Goal: Task Accomplishment & Management: Manage account settings

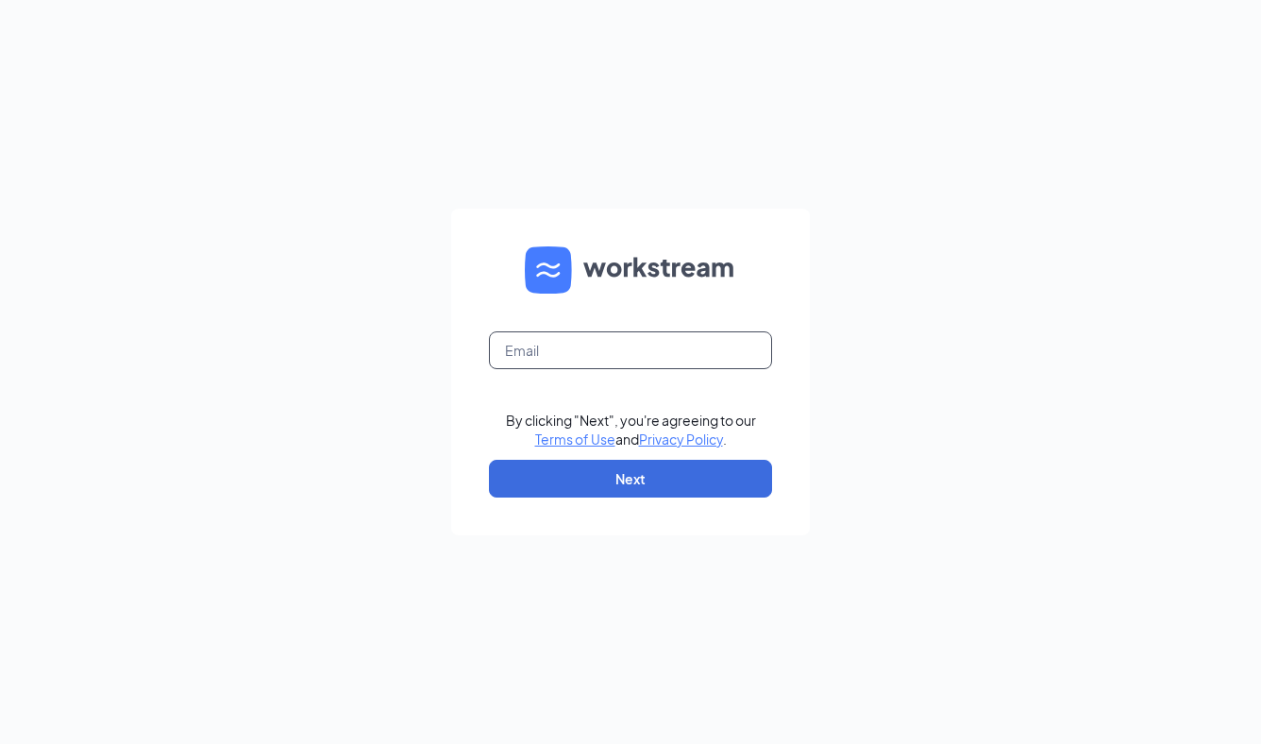
click at [667, 362] on input "text" at bounding box center [630, 350] width 283 height 38
type input "[EMAIL_ADDRESS][DOMAIN_NAME]"
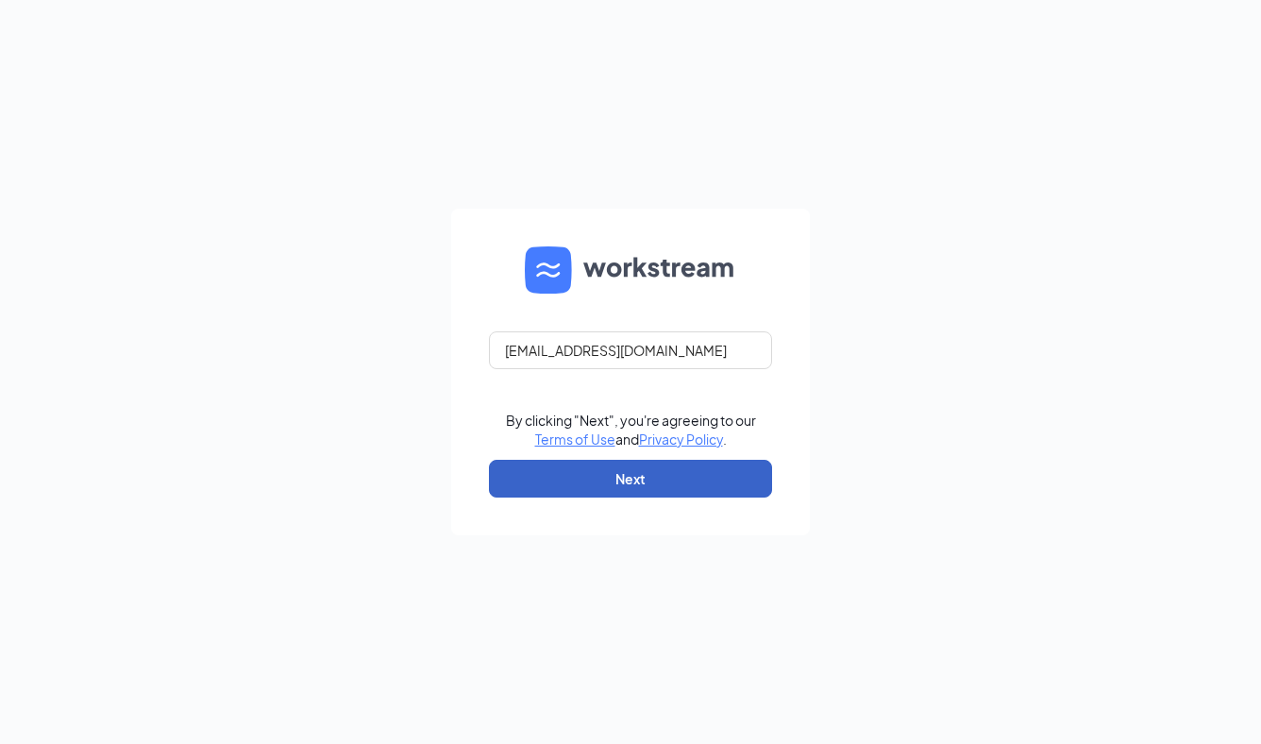
click at [671, 474] on button "Next" at bounding box center [630, 479] width 283 height 38
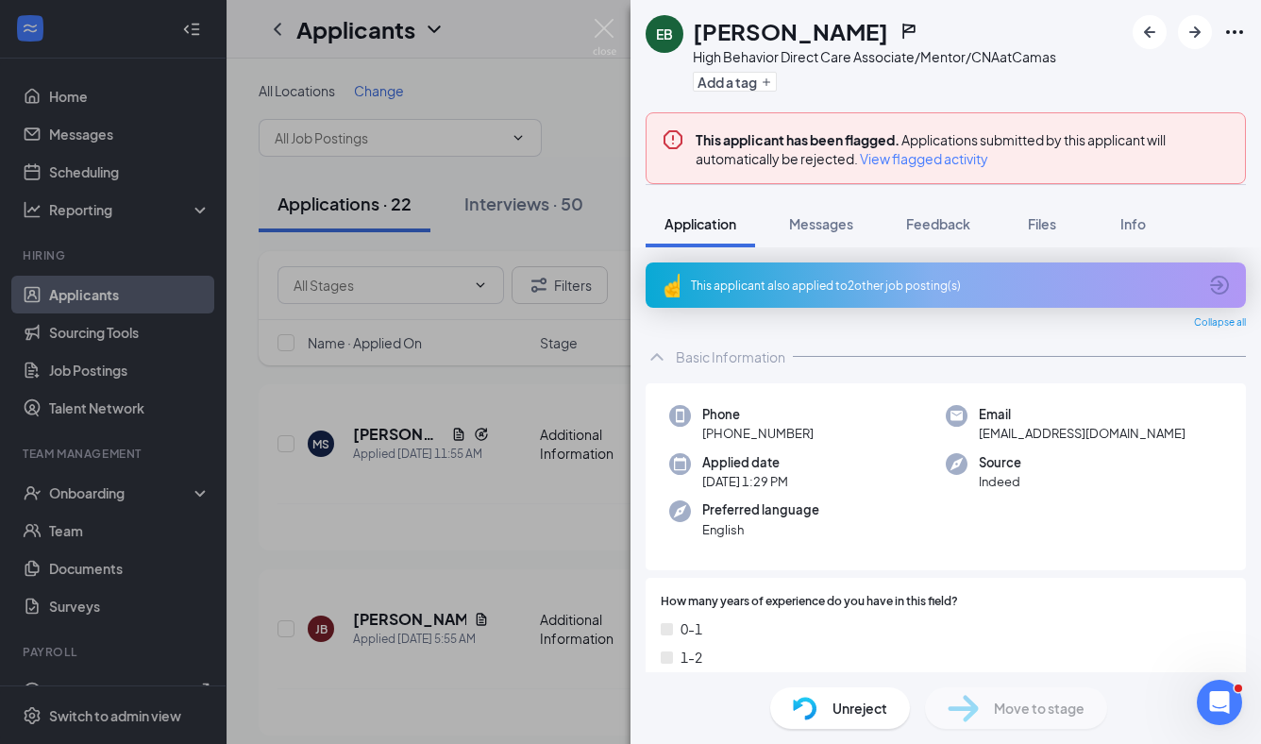
click at [790, 281] on div "This applicant also applied to 2 other job posting(s)" at bounding box center [944, 286] width 506 height 16
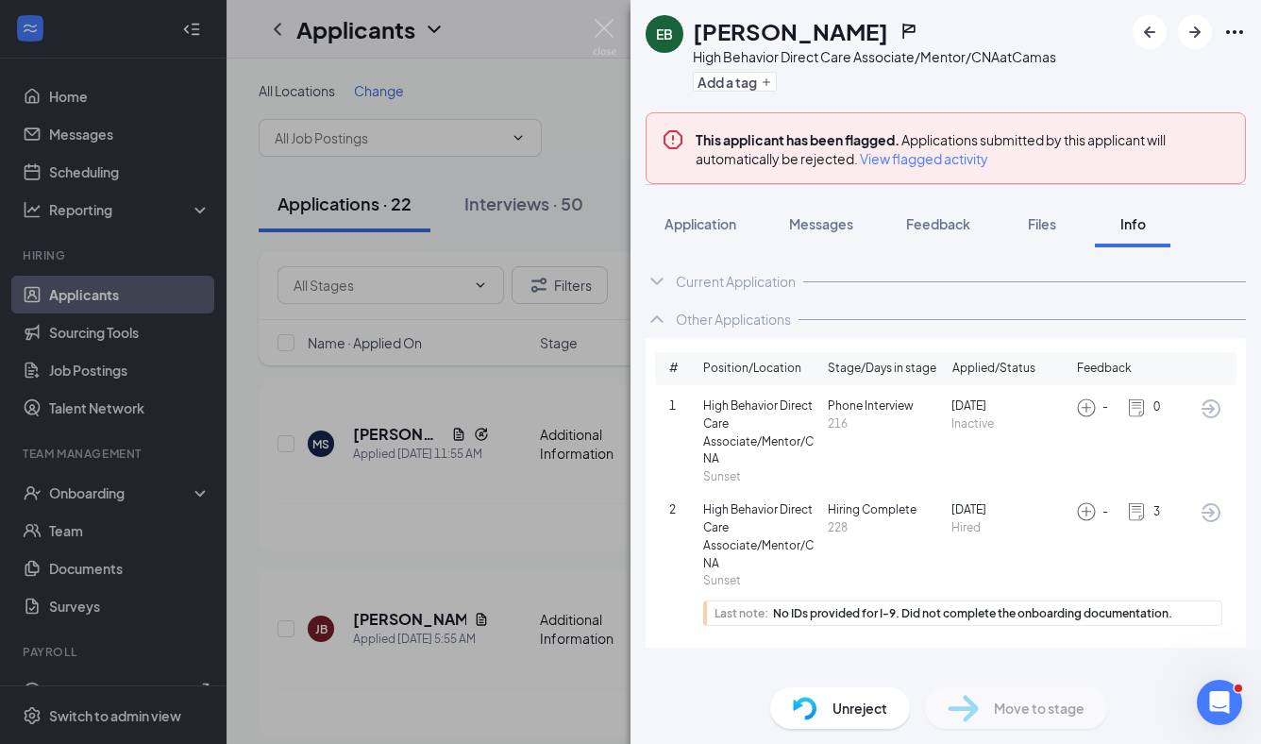
click at [1140, 512] on img at bounding box center [1136, 511] width 21 height 21
click at [1150, 512] on div "3" at bounding box center [1146, 511] width 40 height 21
click at [703, 220] on span "Application" at bounding box center [701, 223] width 72 height 17
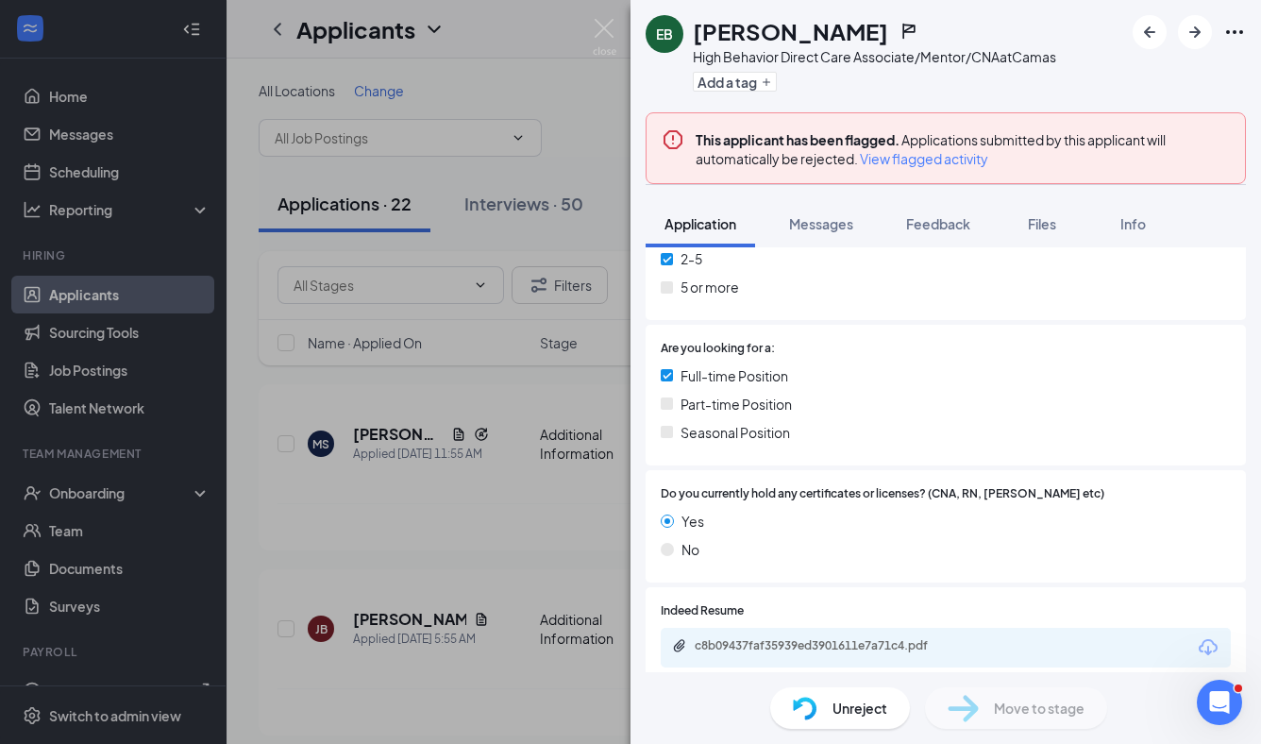
scroll to position [696, 0]
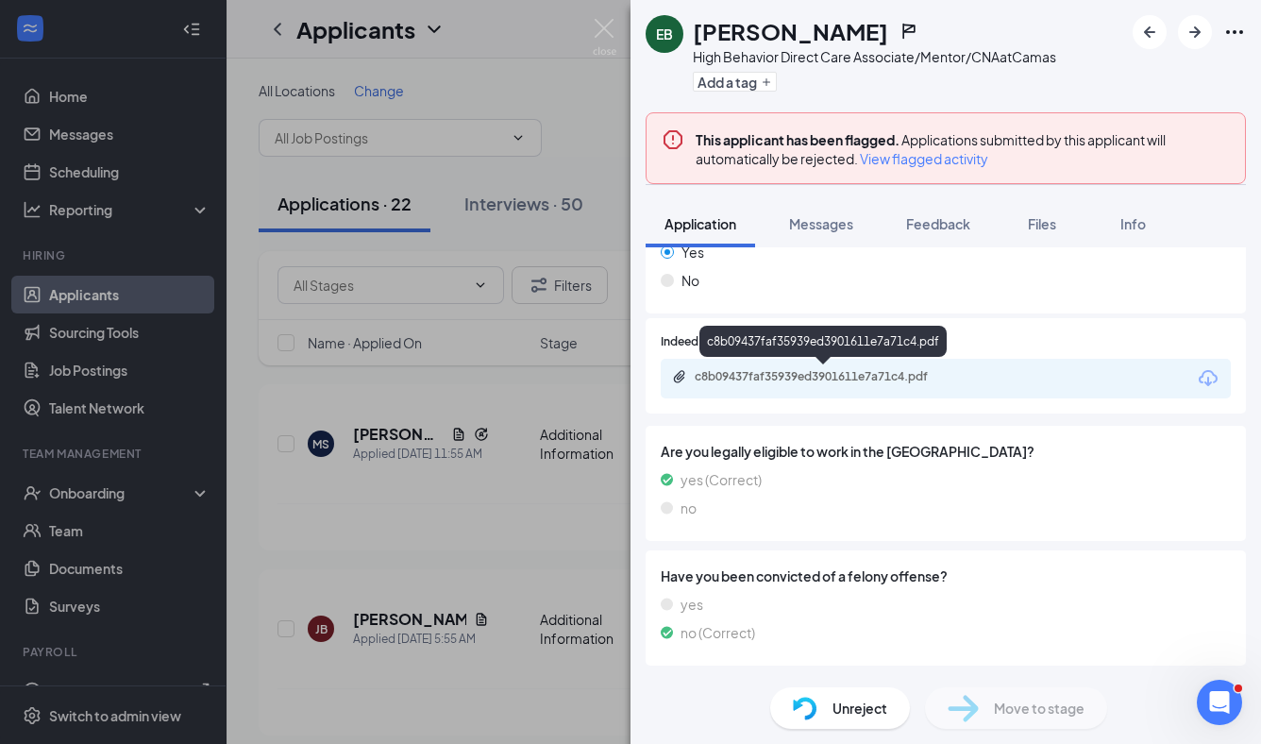
click at [905, 375] on div "c8b09437faf35939ed3901611e7a71c4.pdf" at bounding box center [827, 376] width 264 height 15
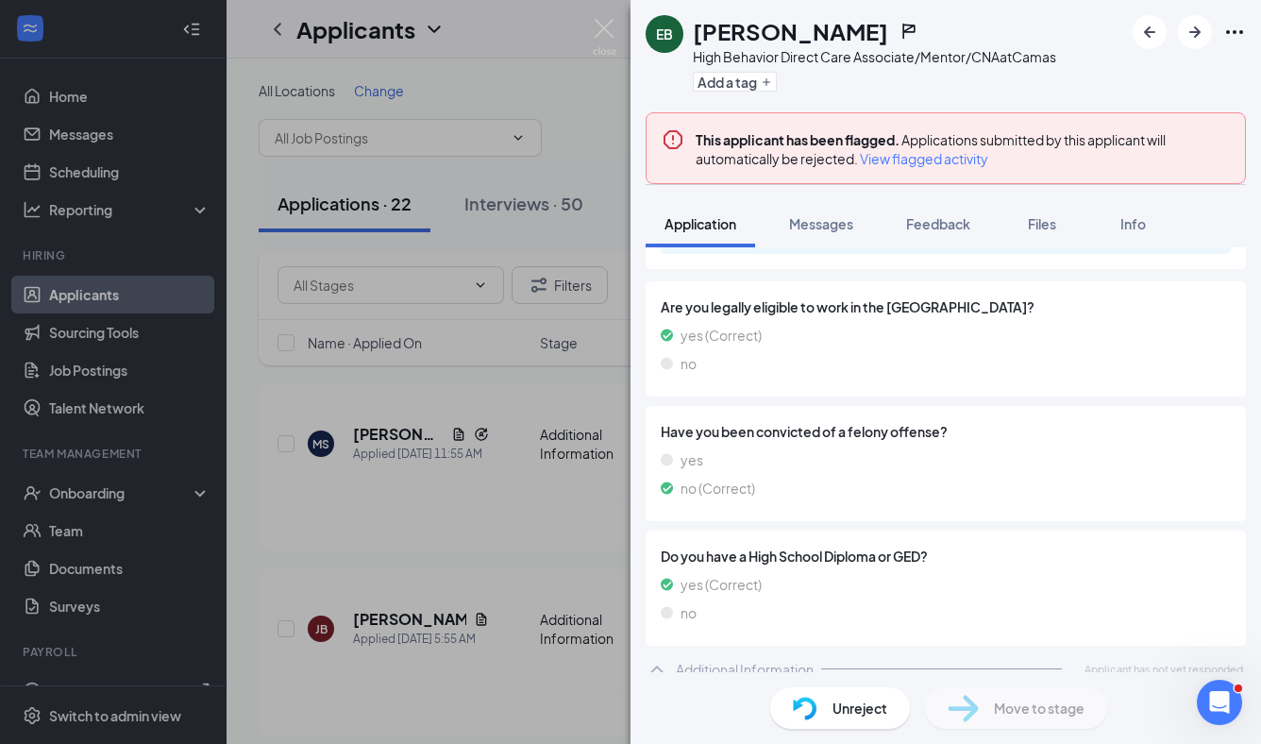
scroll to position [855, 0]
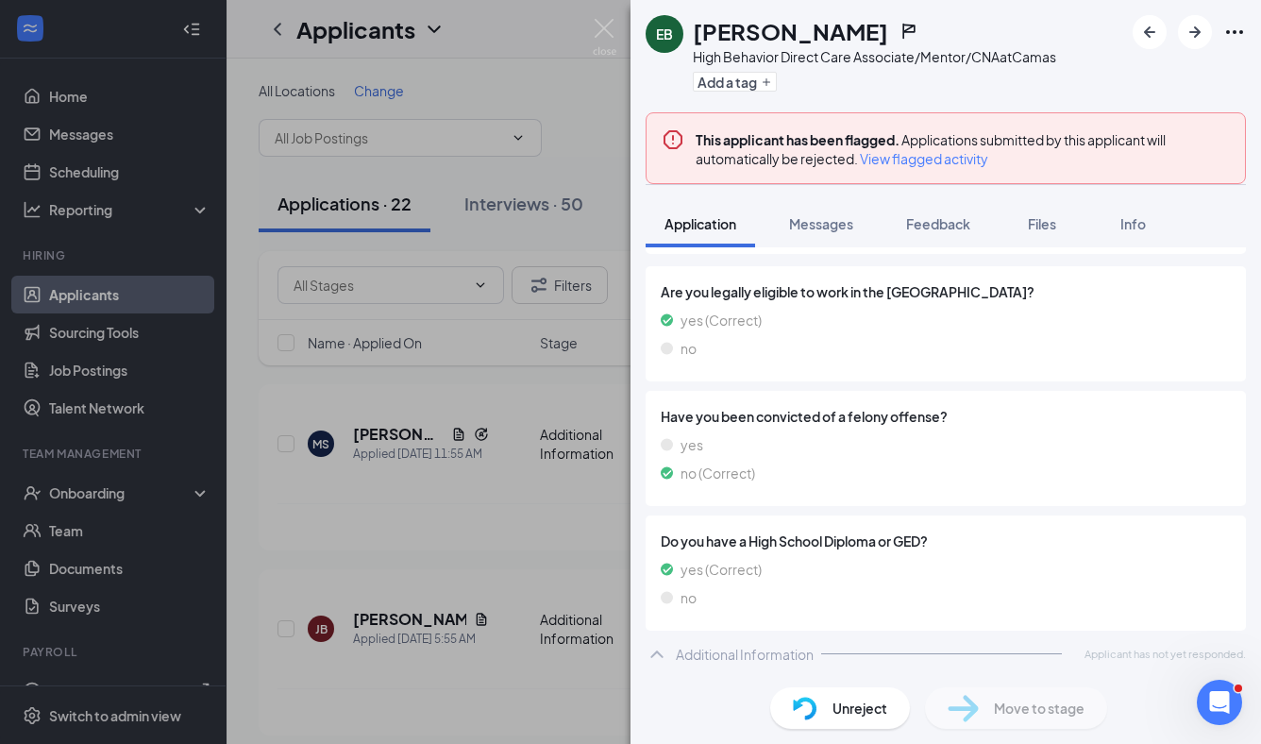
click at [660, 654] on icon "ChevronUp" at bounding box center [656, 654] width 12 height 8
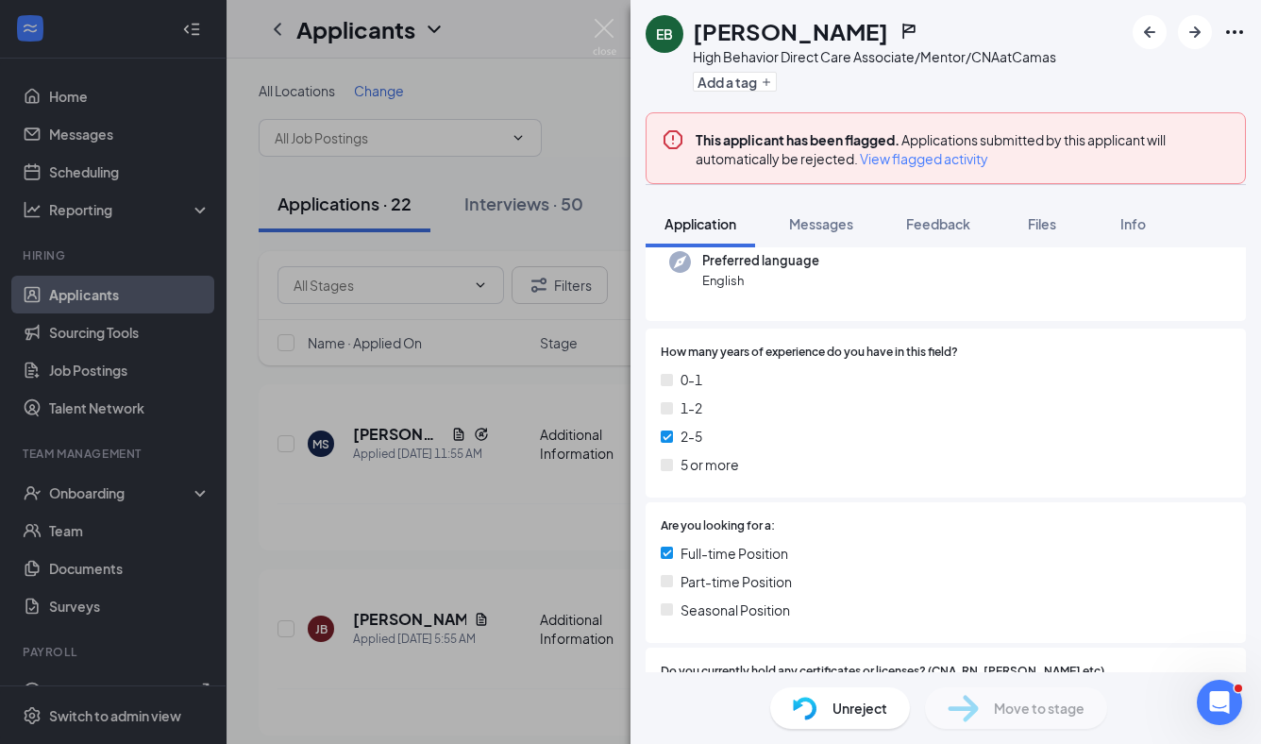
scroll to position [0, 0]
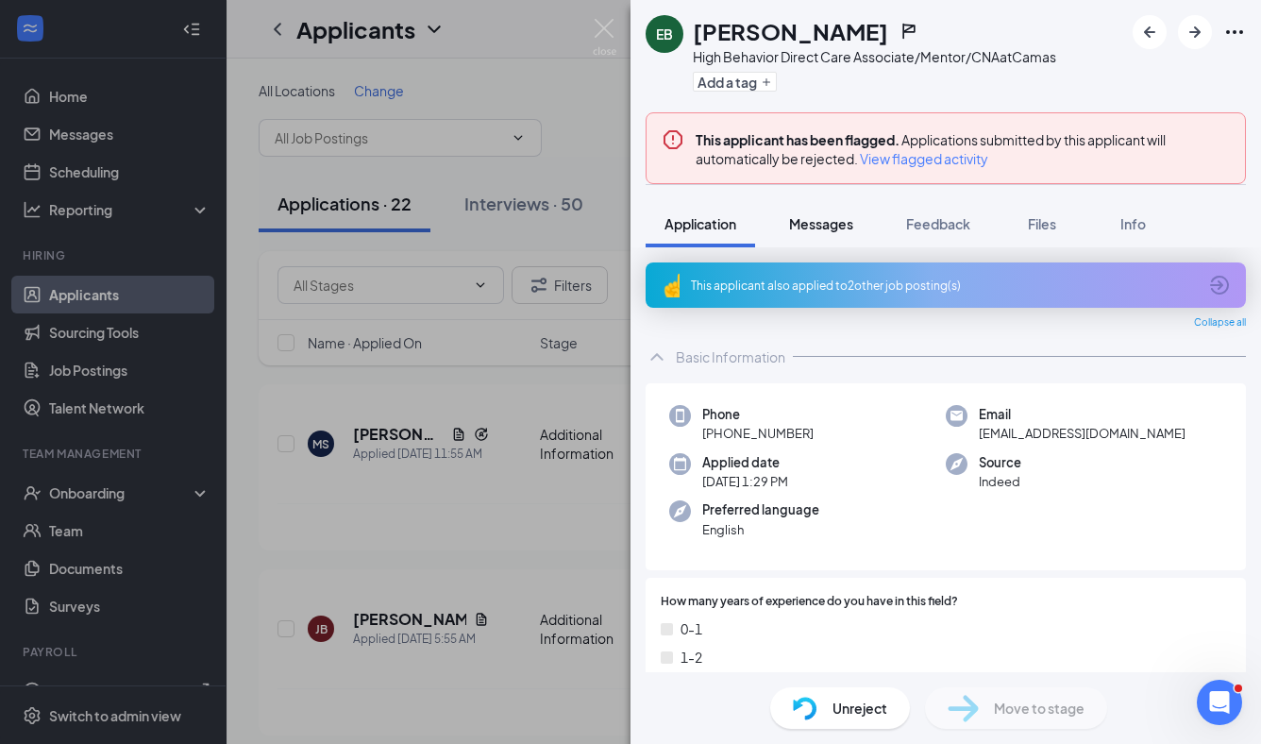
click at [843, 217] on span "Messages" at bounding box center [821, 223] width 64 height 17
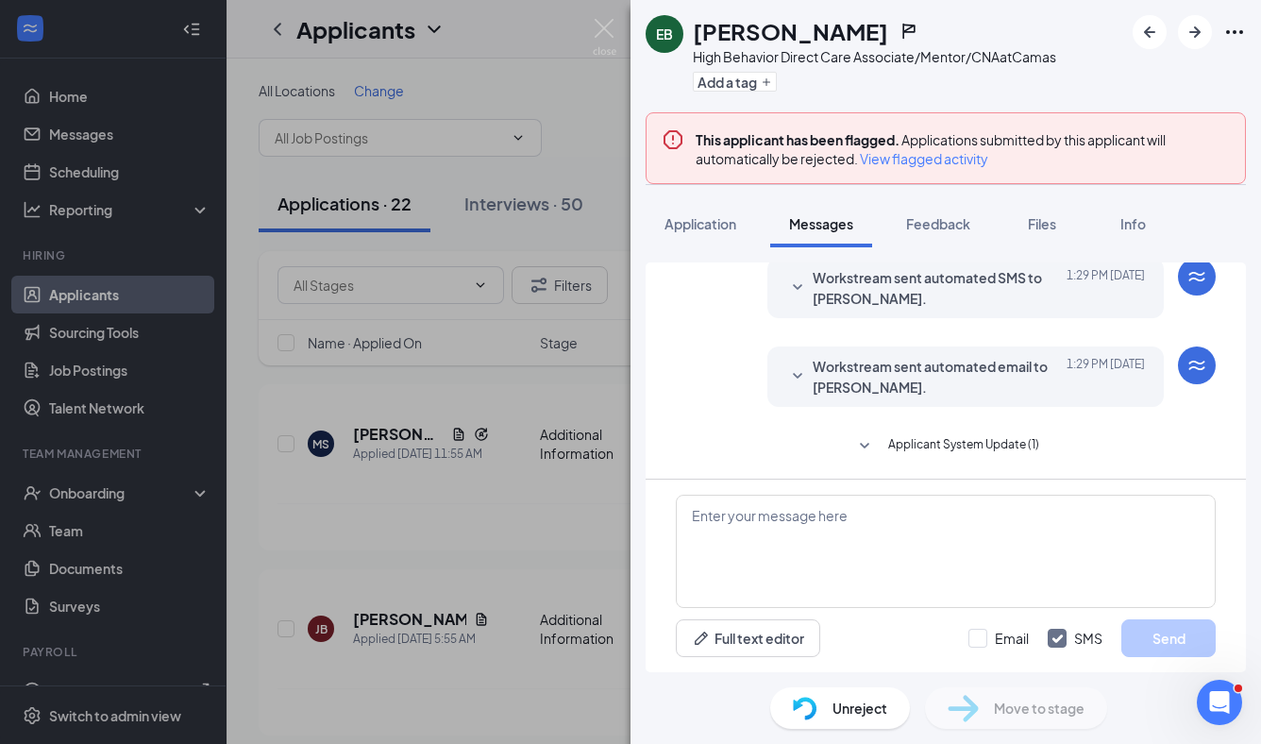
scroll to position [71, 0]
click at [863, 444] on icon "SmallChevronDown" at bounding box center [864, 444] width 23 height 23
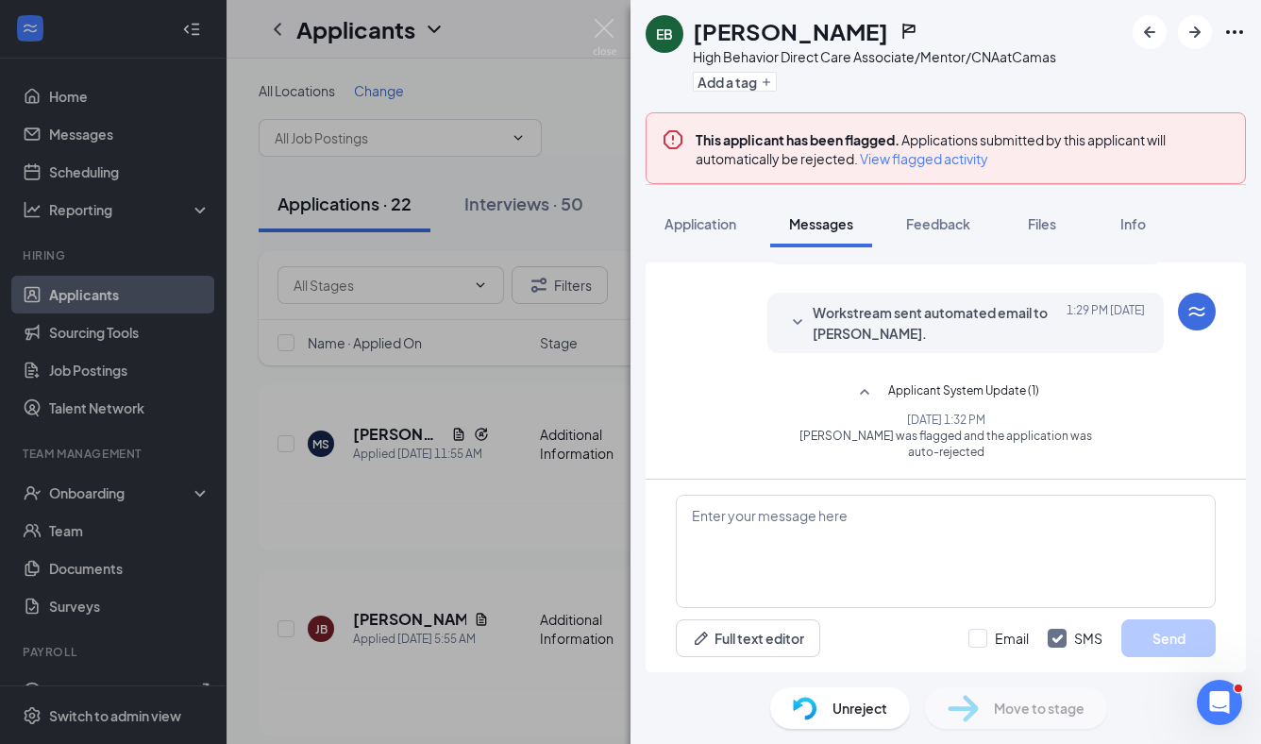
click at [793, 322] on icon "SmallChevronDown" at bounding box center [797, 322] width 9 height 6
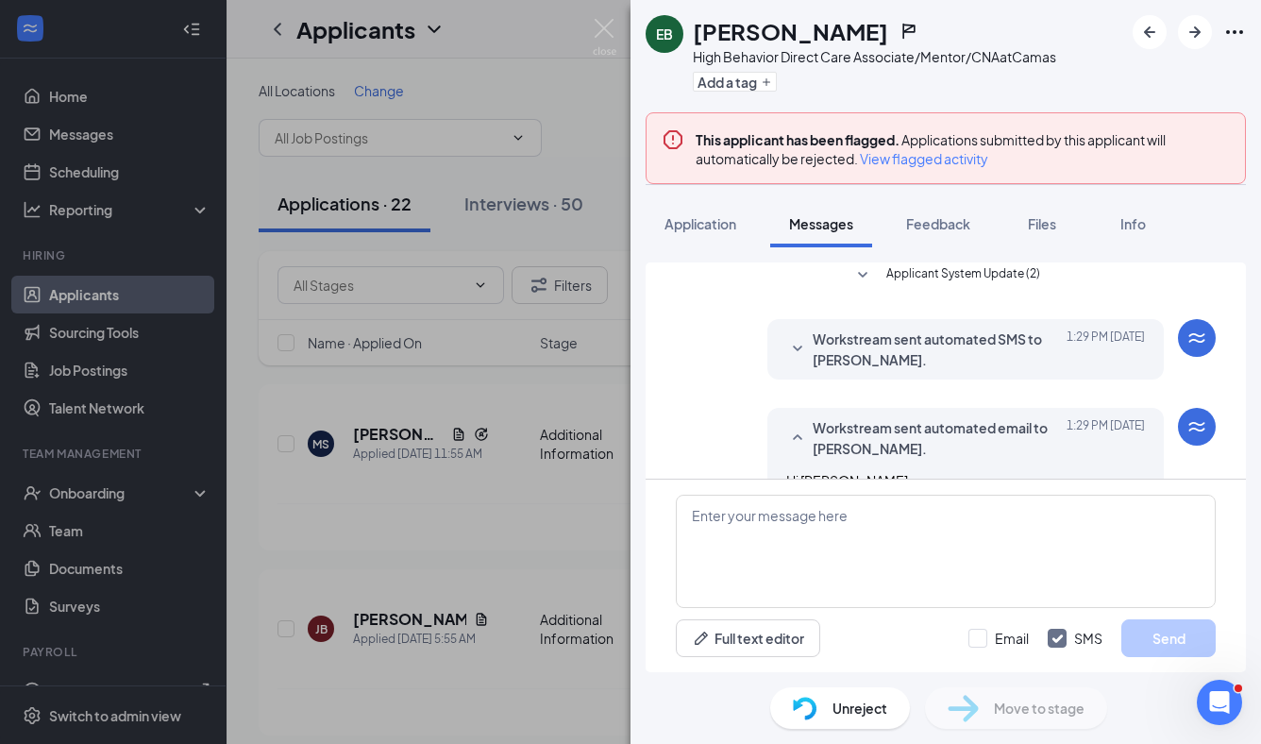
scroll to position [0, 0]
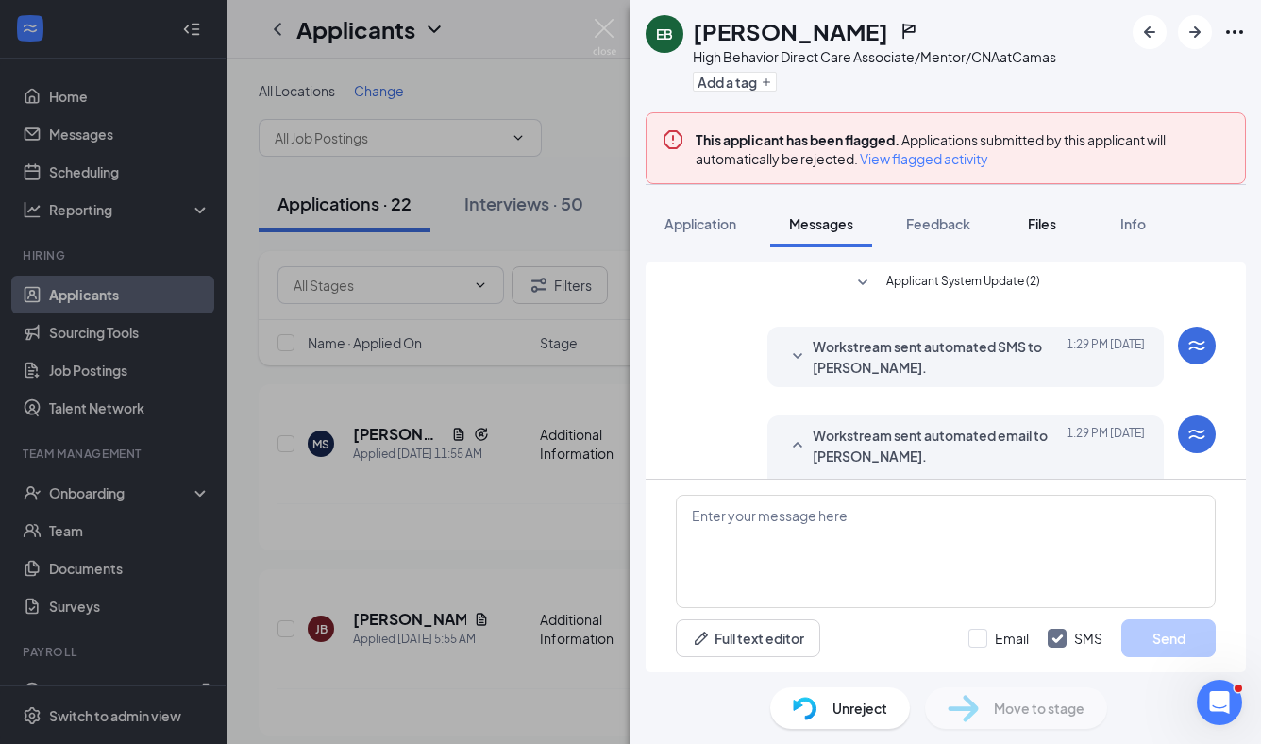
click at [1051, 225] on span "Files" at bounding box center [1042, 223] width 28 height 17
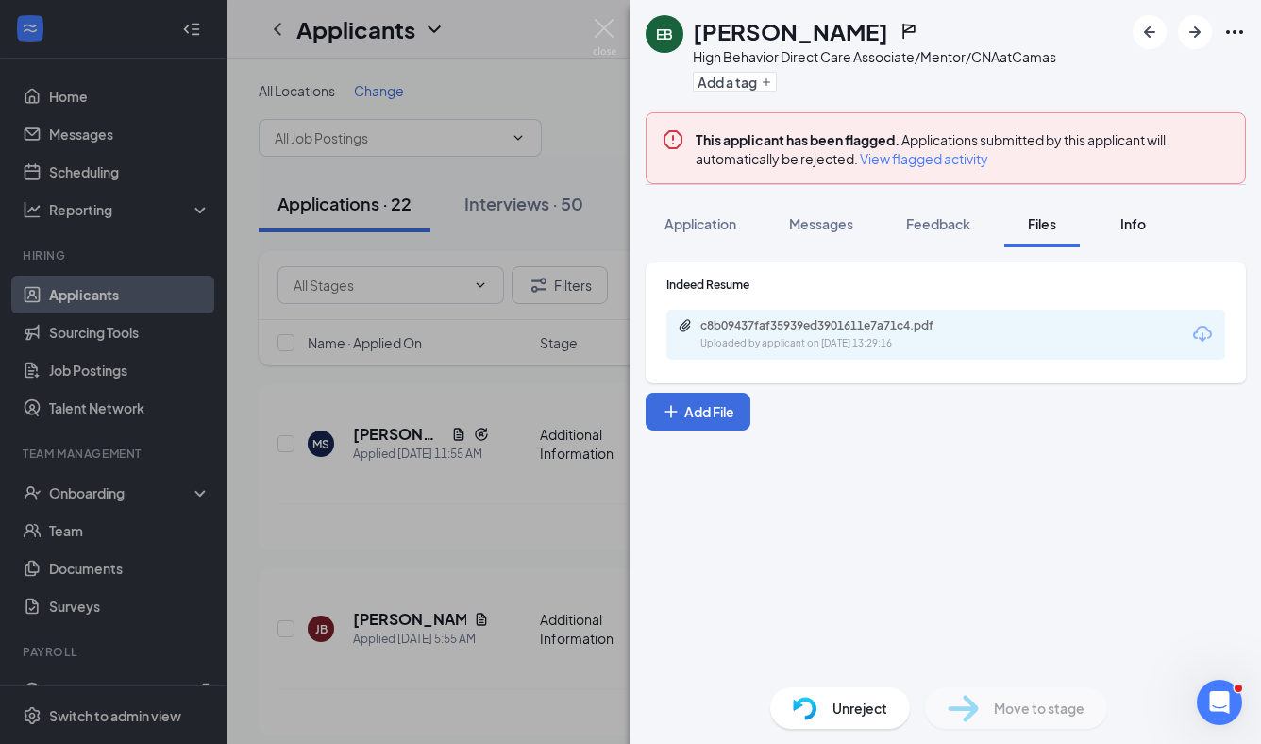
click at [1133, 228] on span "Info" at bounding box center [1133, 223] width 25 height 17
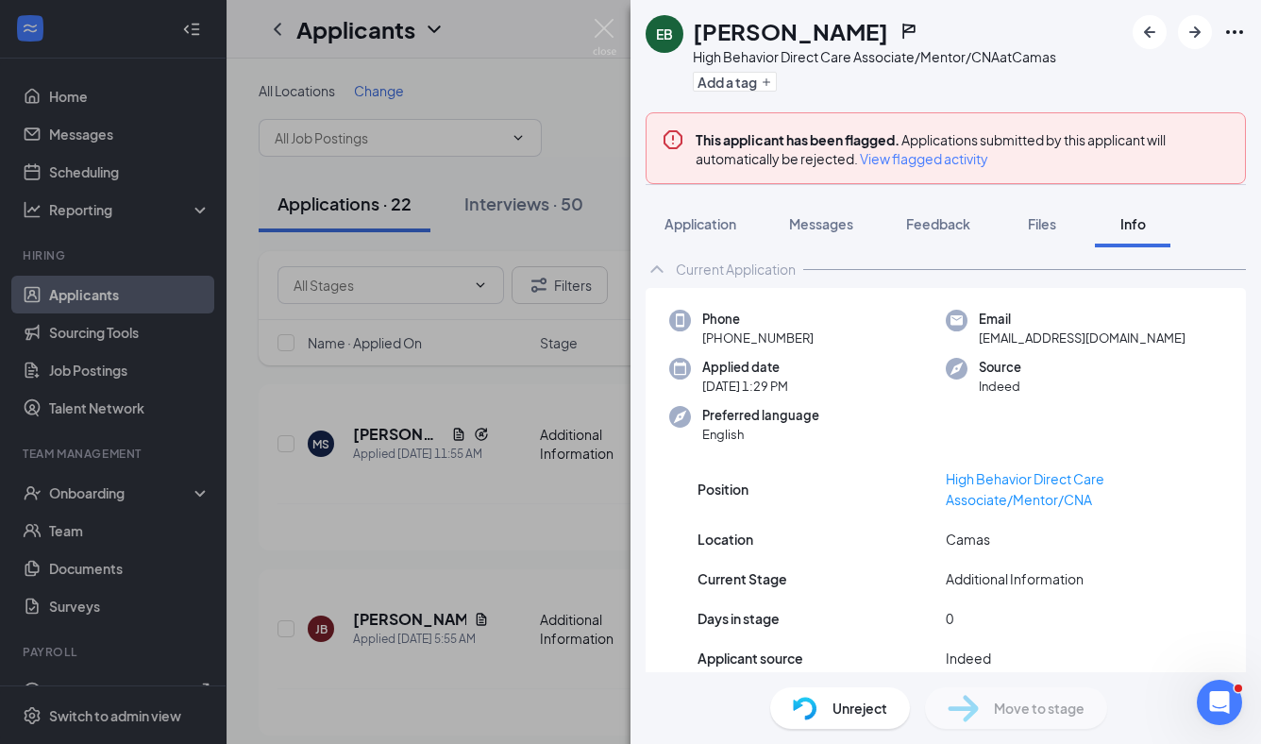
scroll to position [166, 0]
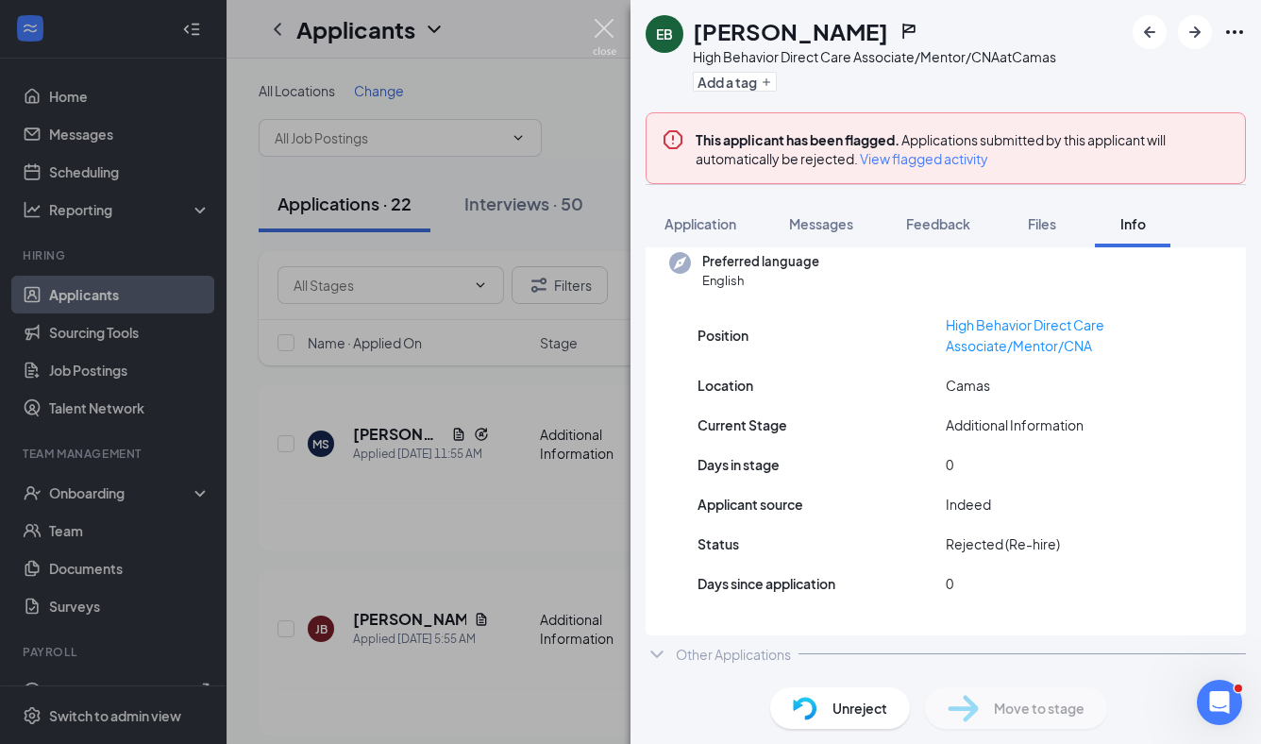
click at [613, 27] on img at bounding box center [605, 37] width 24 height 37
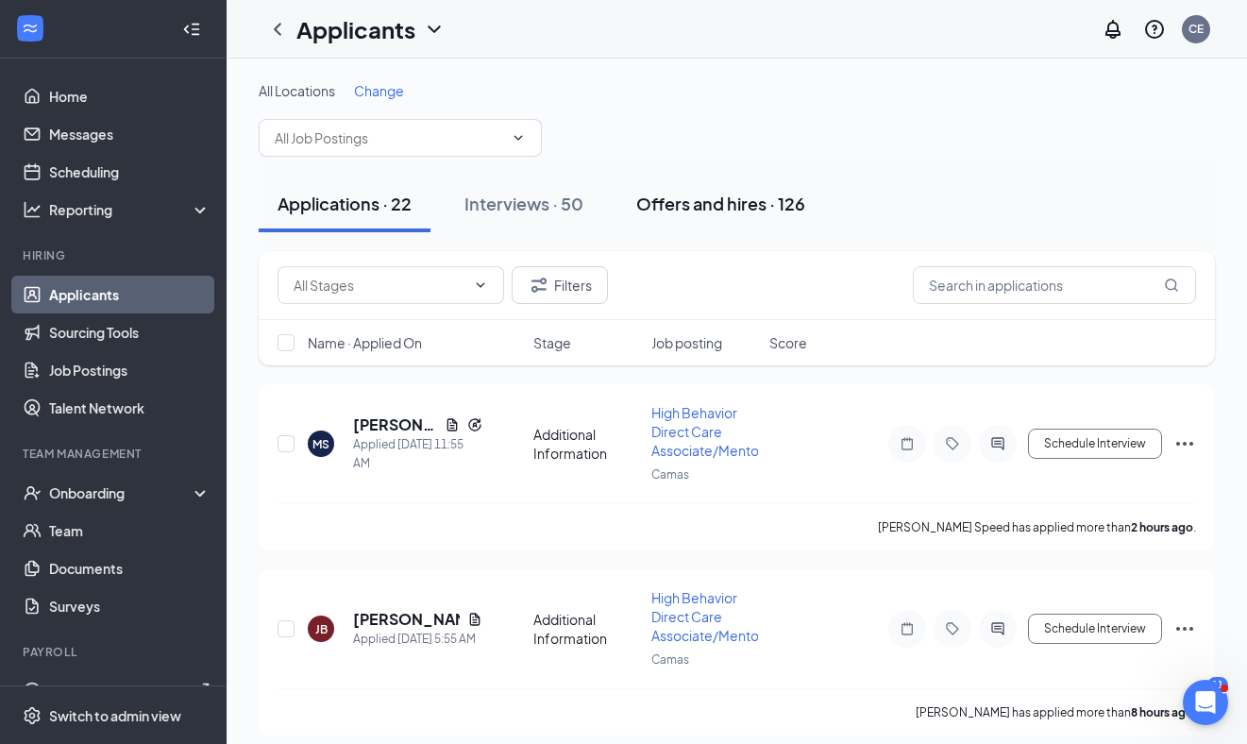
click at [707, 208] on div "Offers and hires · 126" at bounding box center [720, 204] width 169 height 24
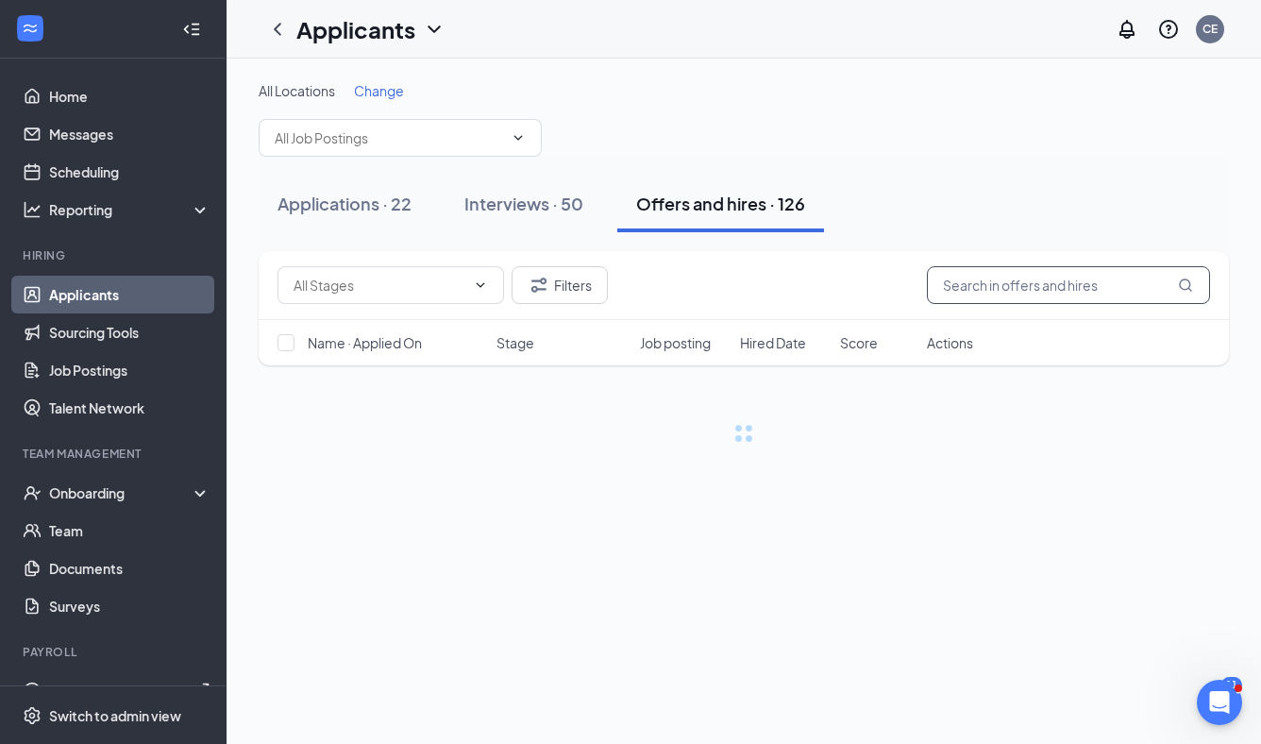
click at [1020, 291] on input "text" at bounding box center [1068, 285] width 283 height 38
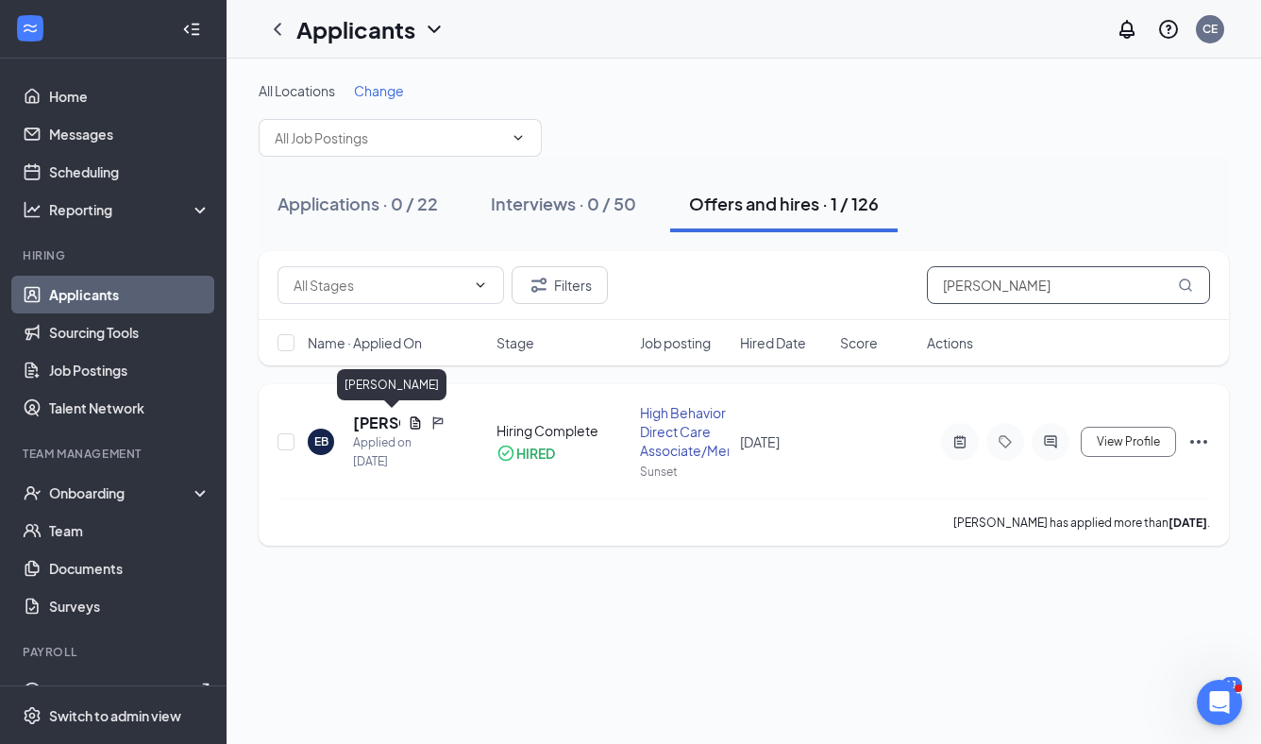
type input "[PERSON_NAME]"
click at [376, 423] on h5 "[PERSON_NAME]" at bounding box center [376, 423] width 47 height 21
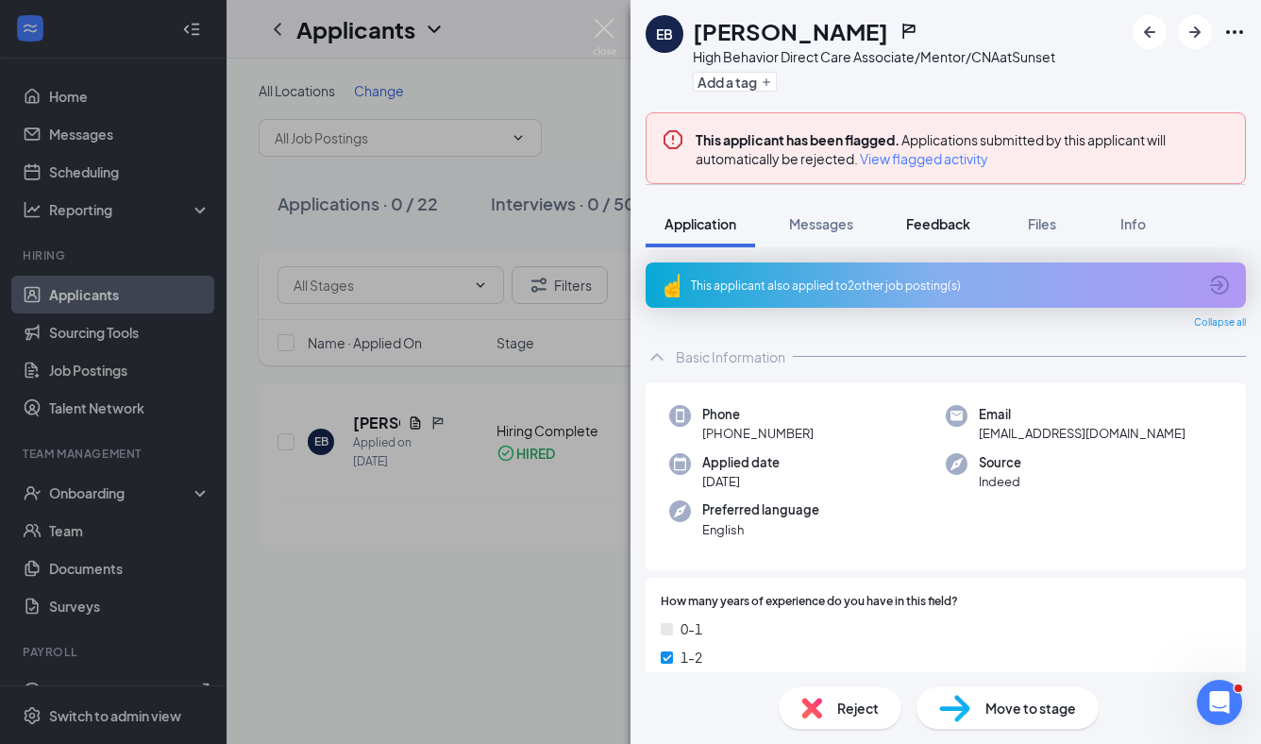
click at [971, 223] on span "Feedback" at bounding box center [938, 223] width 64 height 17
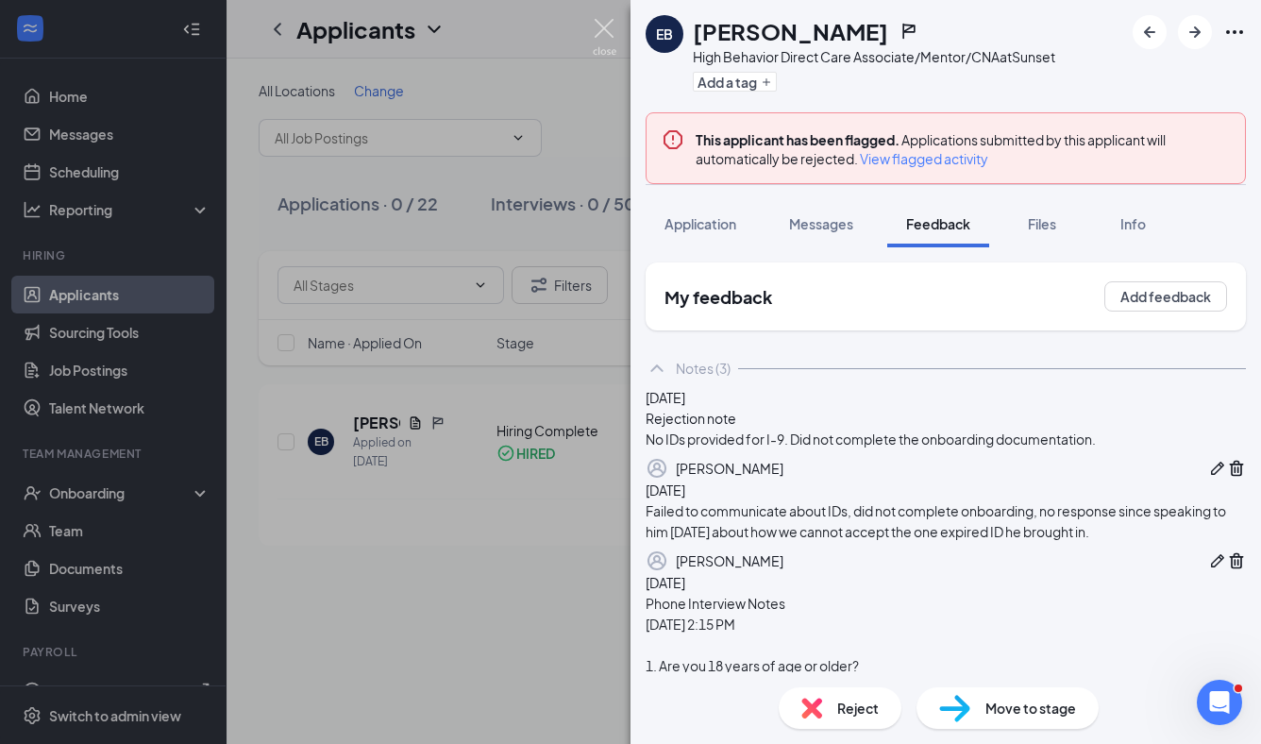
click at [603, 25] on img at bounding box center [605, 37] width 24 height 37
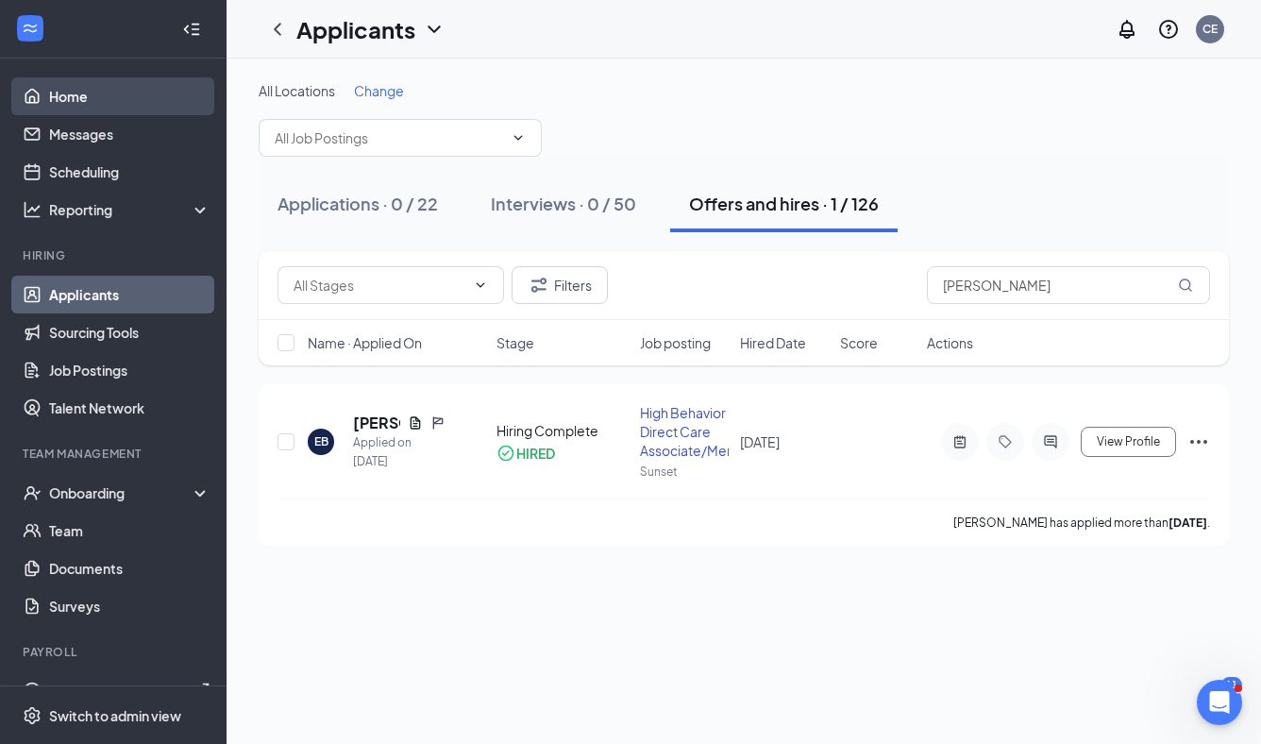
click at [84, 92] on link "Home" at bounding box center [129, 96] width 161 height 38
